Goal: Book appointment/travel/reservation

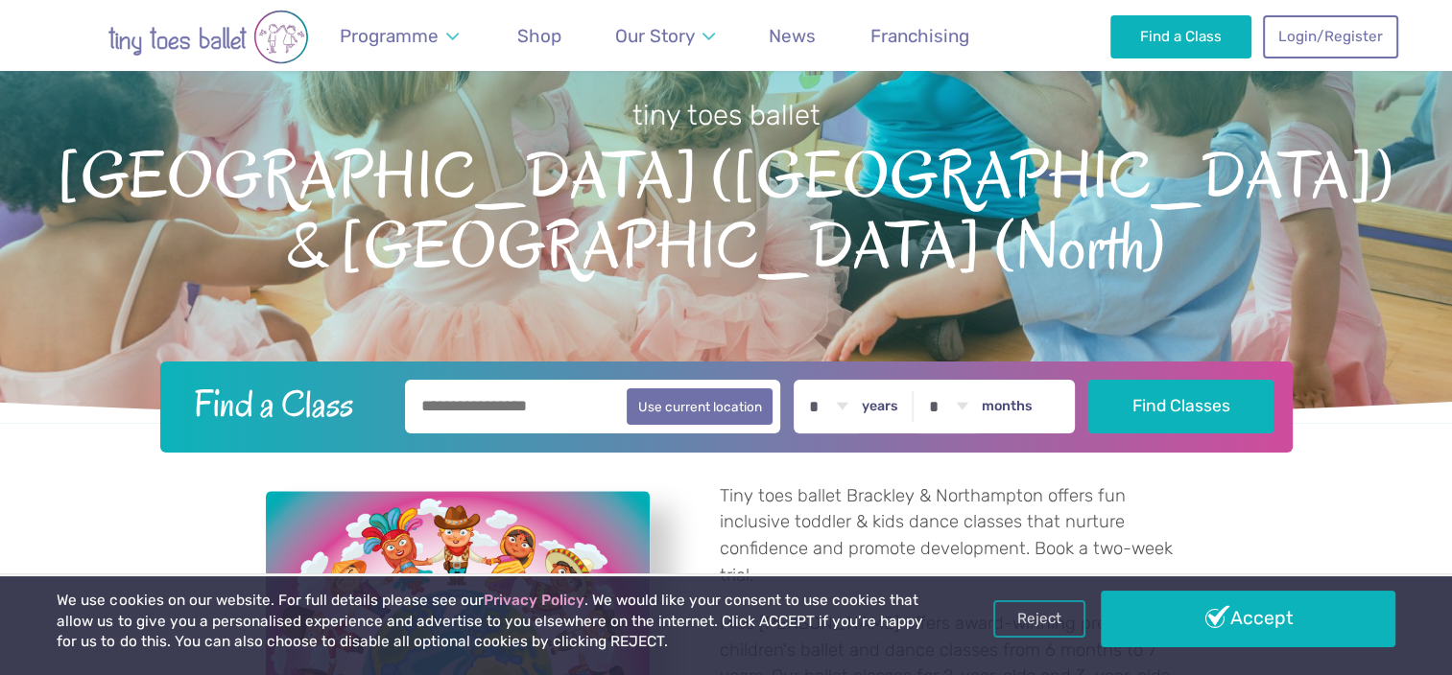
scroll to position [384, 0]
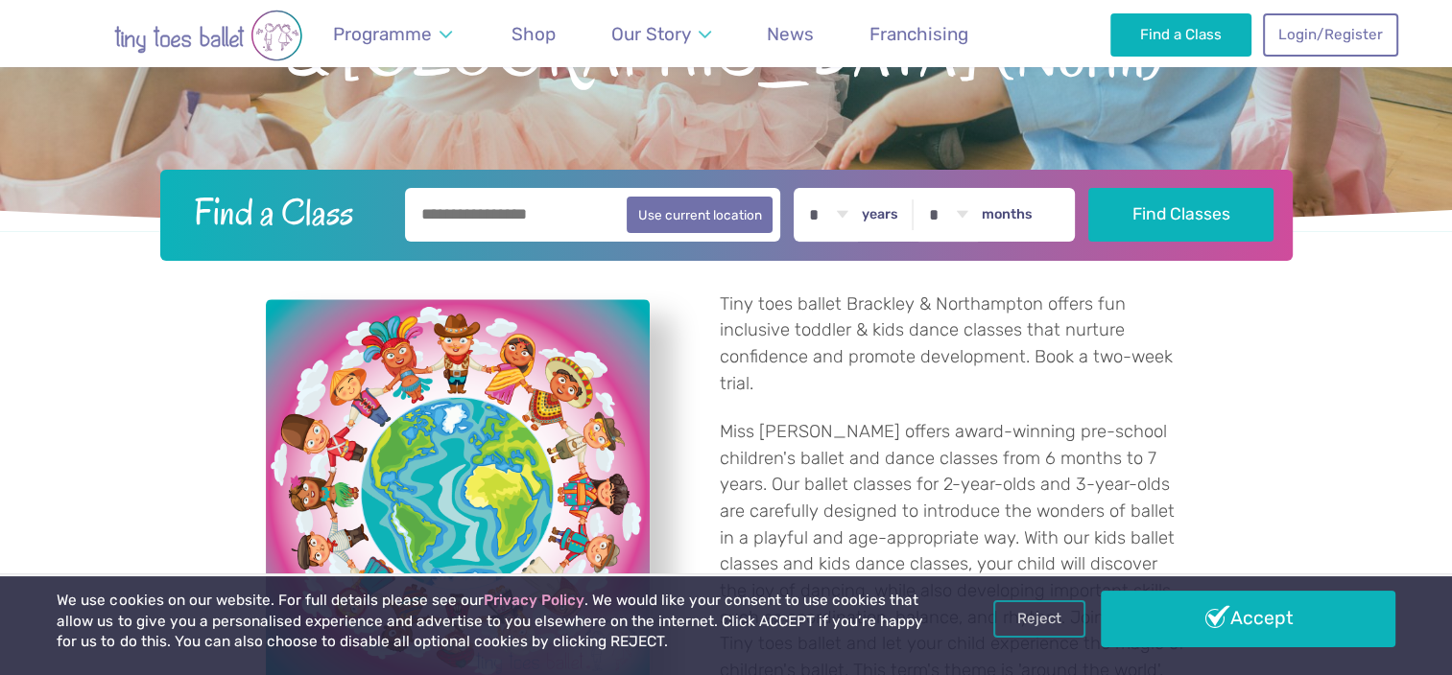
click at [522, 207] on input "text" at bounding box center [593, 215] width 376 height 54
type input "*"
click at [1088, 188] on button "Find Classes" at bounding box center [1180, 215] width 185 height 54
click at [695, 224] on button "Use current location" at bounding box center [699, 214] width 147 height 36
type input "**********"
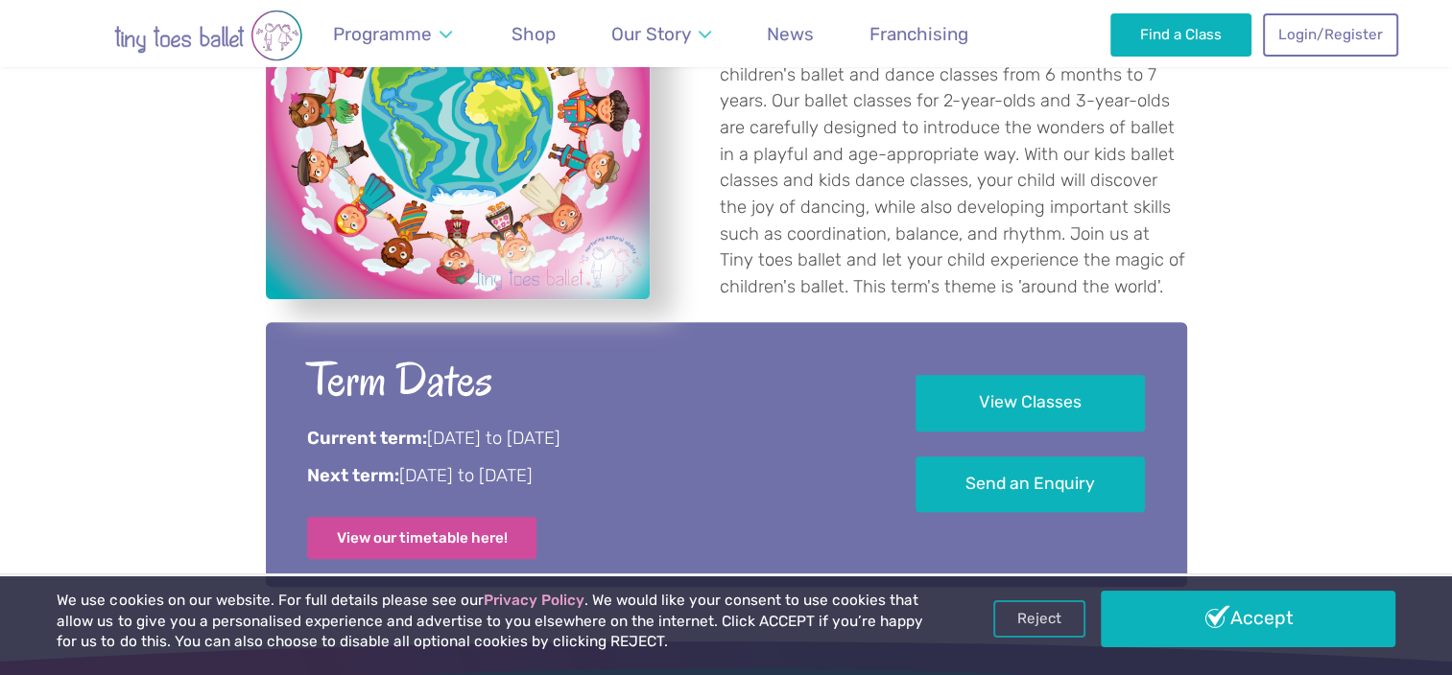
scroll to position [863, 0]
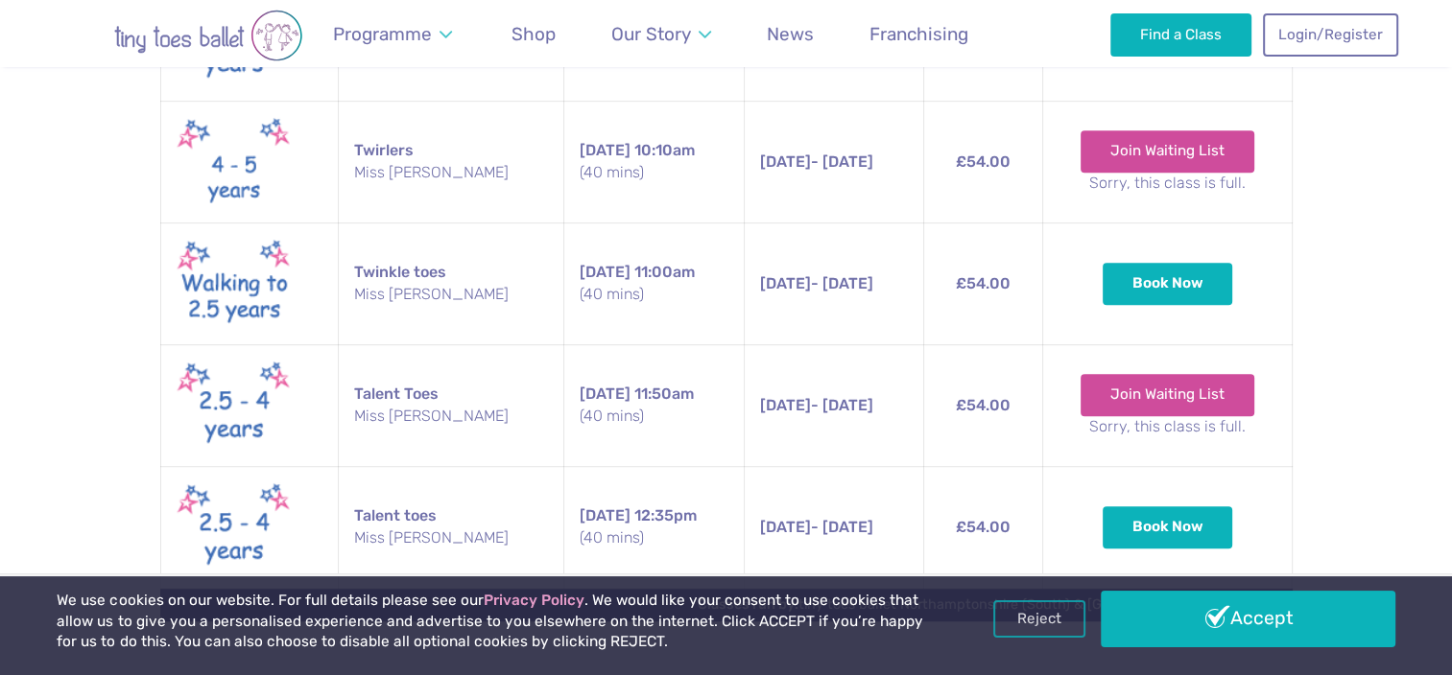
scroll to position [1151, 0]
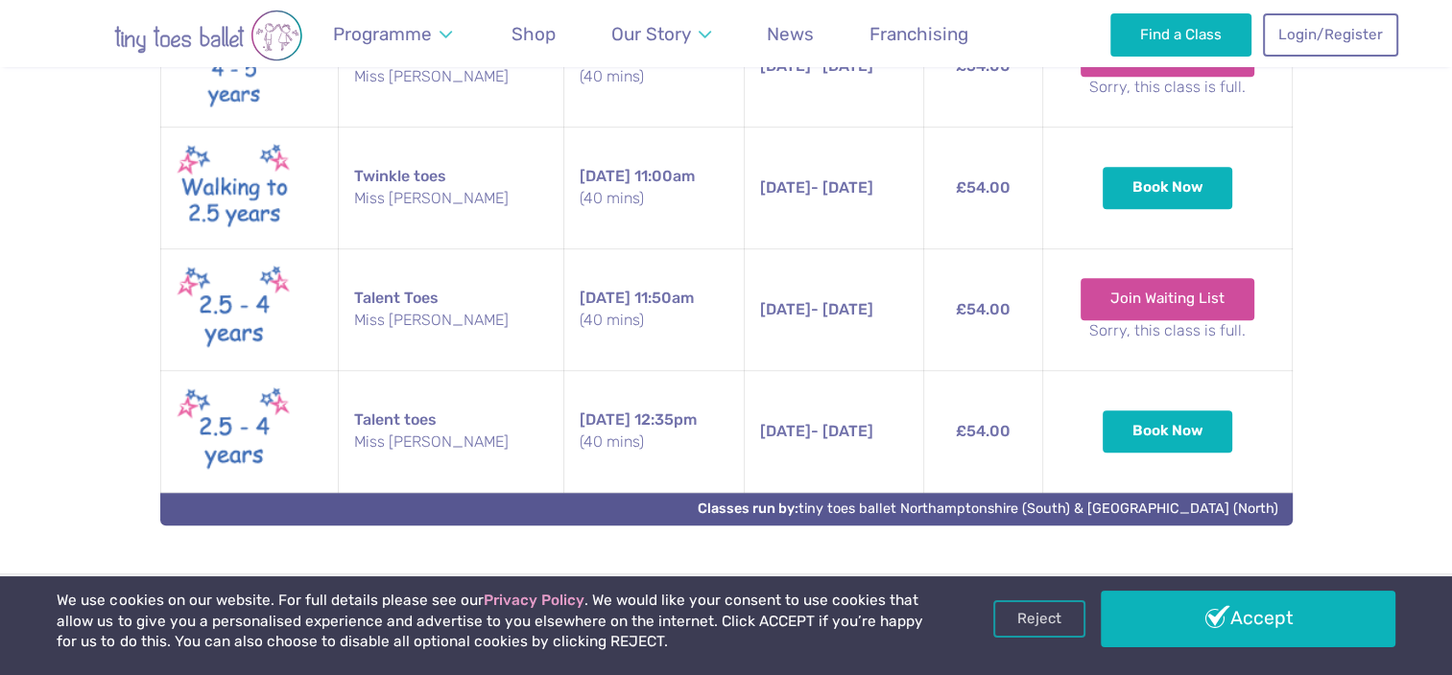
click at [342, 433] on td "Talent toes Miss [PERSON_NAME]" at bounding box center [450, 431] width 225 height 122
click at [393, 418] on td "Talent toes Miss Debbie" at bounding box center [450, 431] width 225 height 122
click at [1198, 443] on button "Book Now" at bounding box center [1167, 431] width 130 height 42
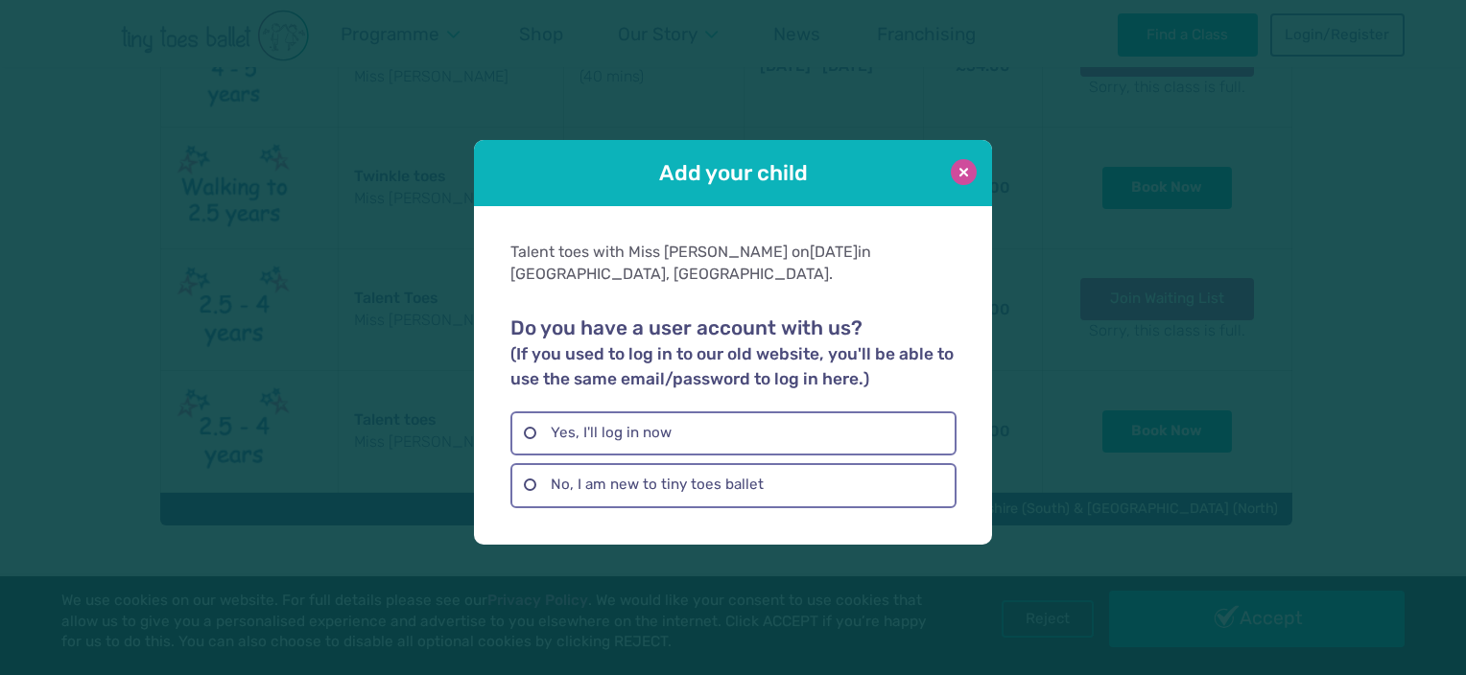
click at [954, 164] on button at bounding box center [964, 172] width 26 height 26
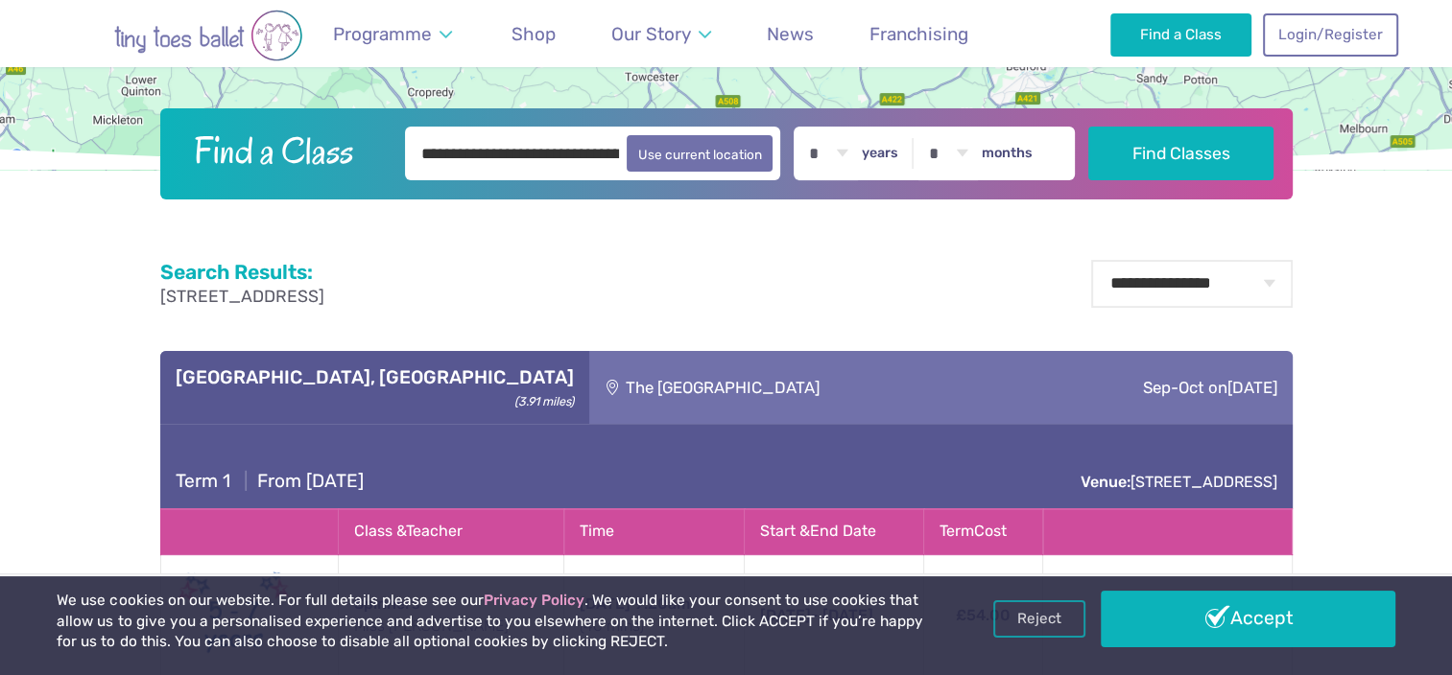
scroll to position [0, 0]
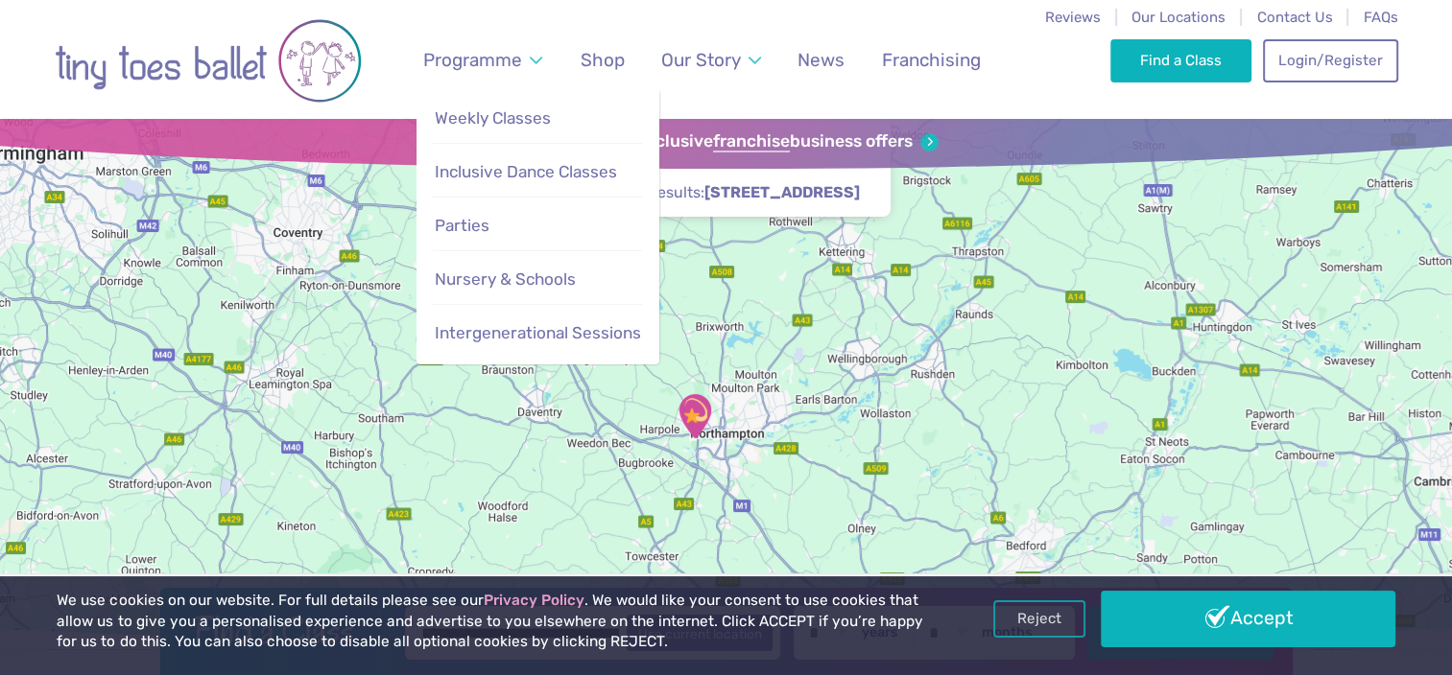
drag, startPoint x: 501, startPoint y: 111, endPoint x: 511, endPoint y: 149, distance: 38.9
click at [501, 111] on span "Weekly Classes" at bounding box center [493, 117] width 116 height 19
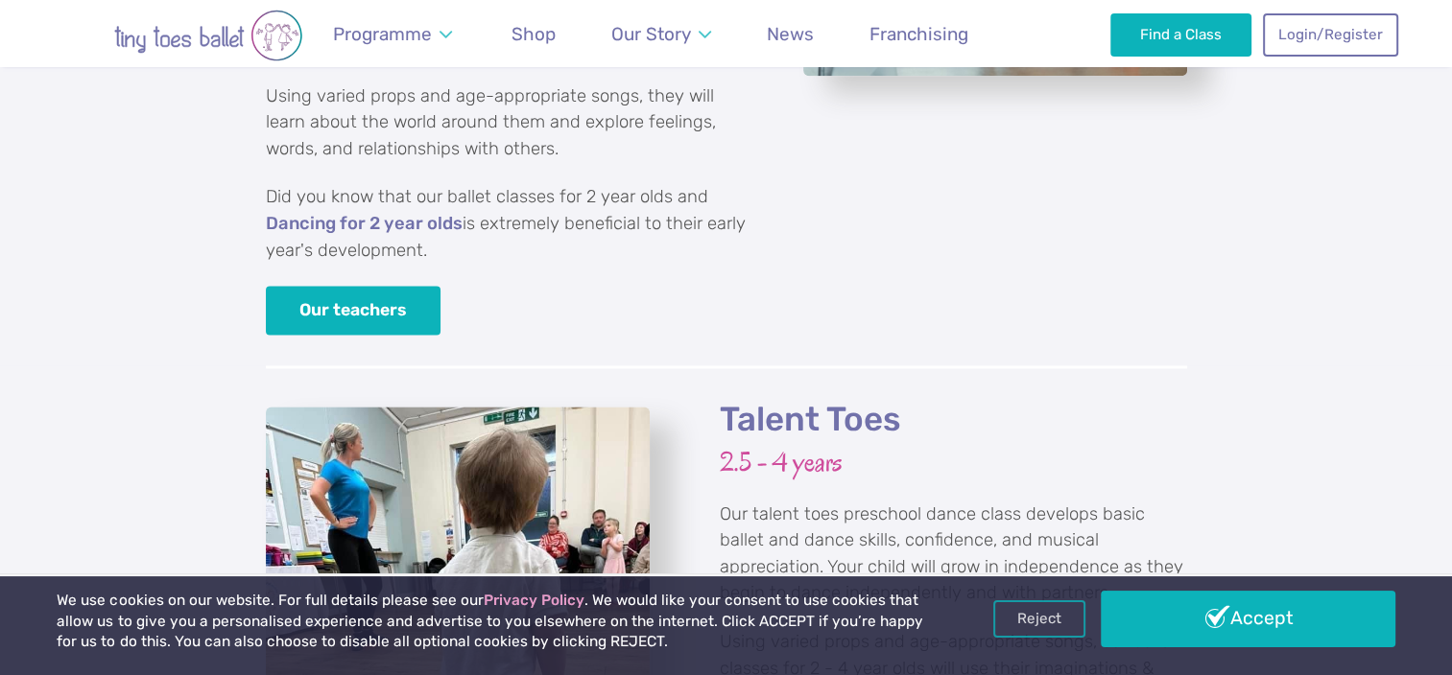
scroll to position [2015, 0]
